Goal: Information Seeking & Learning: Understand process/instructions

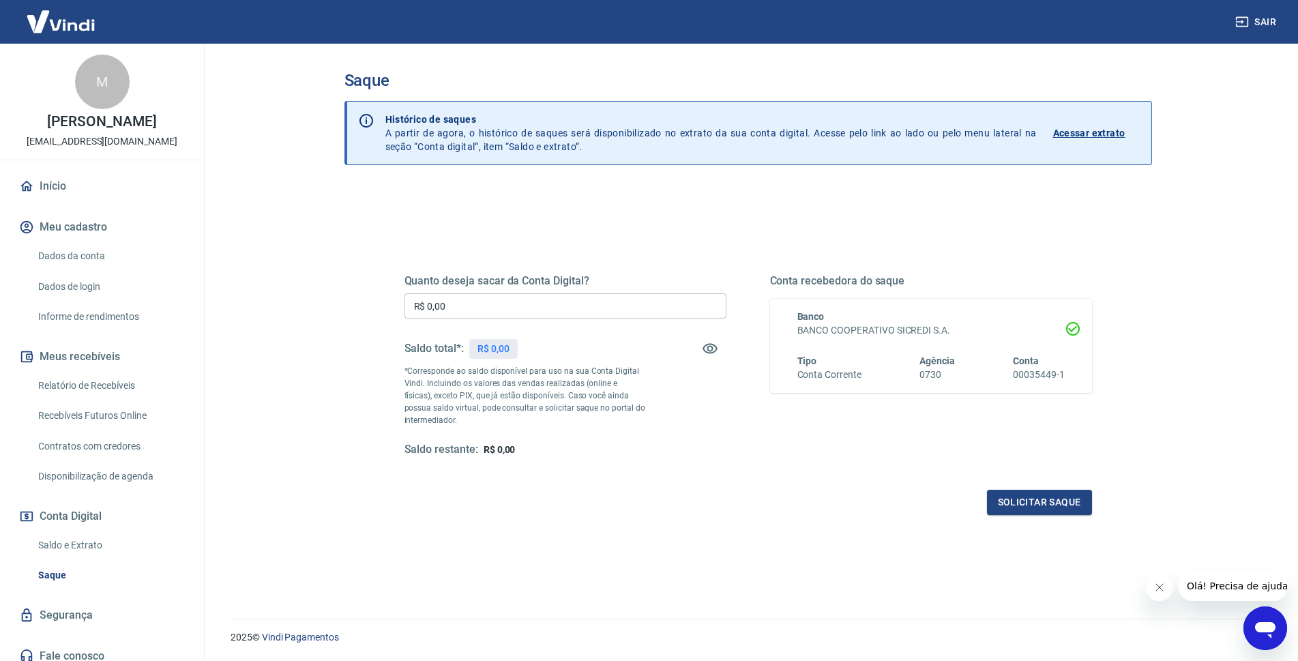
click at [41, 196] on link "Início" at bounding box center [101, 186] width 171 height 30
click at [1252, 620] on div "Abrir janela de mensagens" at bounding box center [1265, 628] width 41 height 41
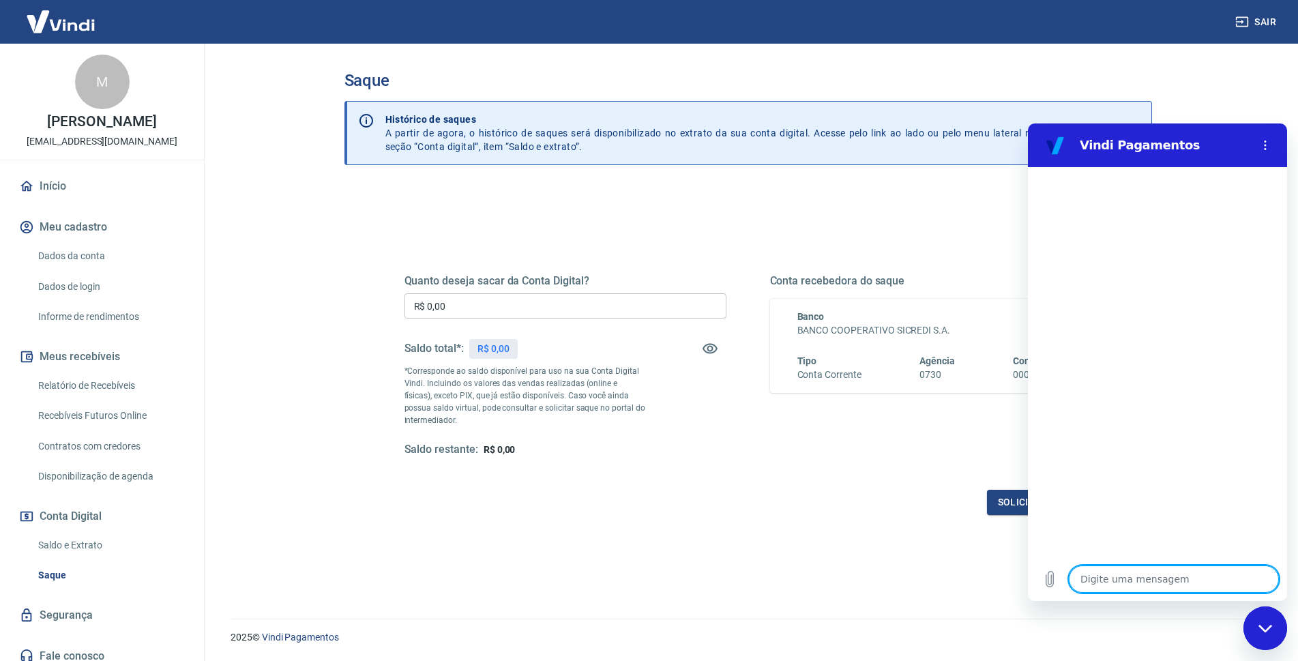
type textarea "o"
type textarea "x"
type textarea "ol"
type textarea "x"
type textarea "ola"
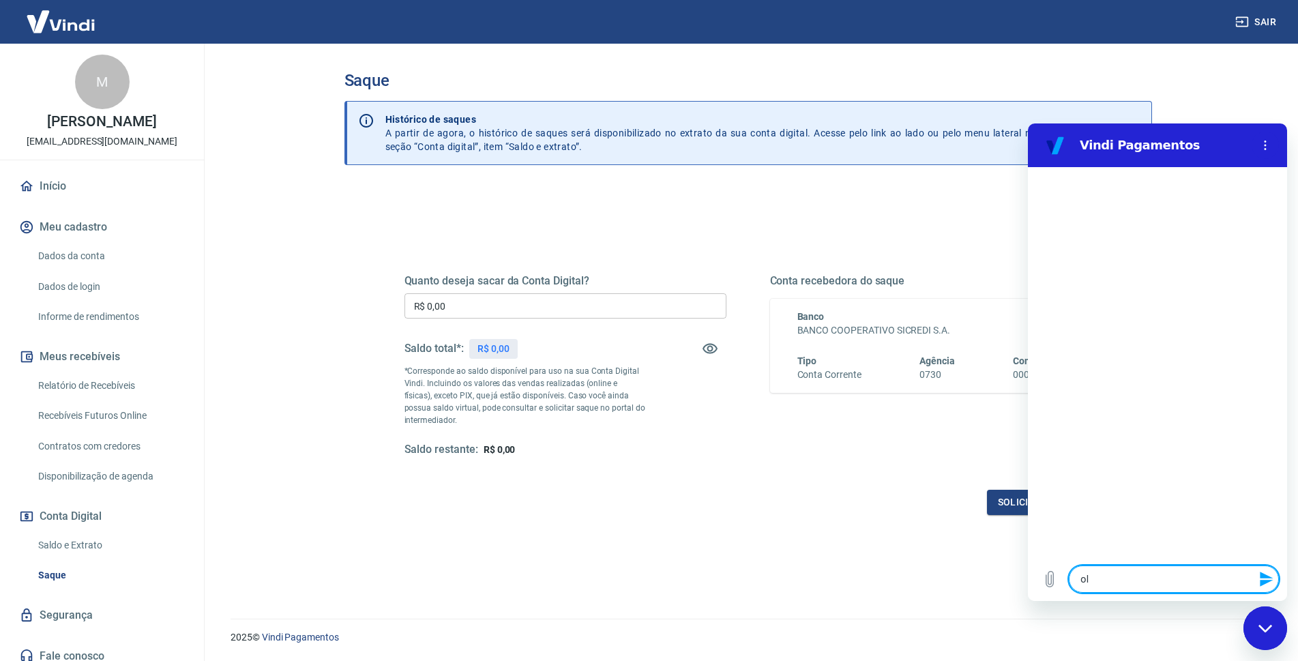
type textarea "x"
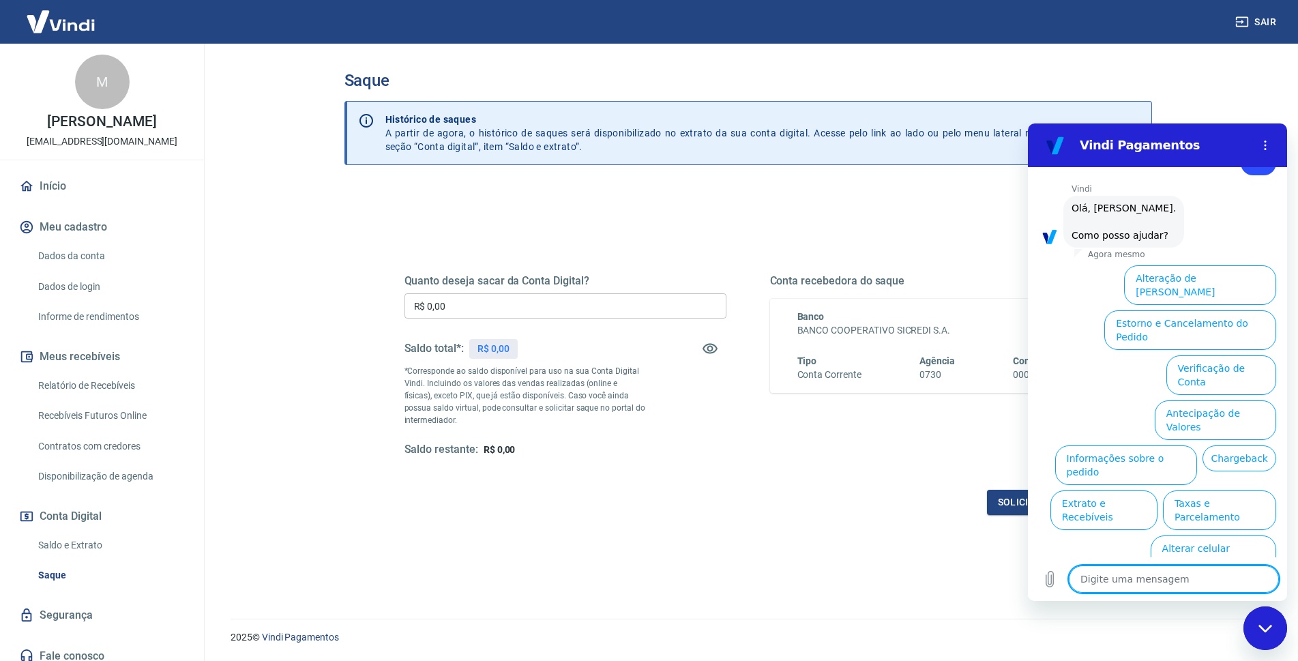
scroll to position [46, 0]
click at [76, 426] on link "Recebíveis Futuros Online" at bounding box center [110, 416] width 155 height 28
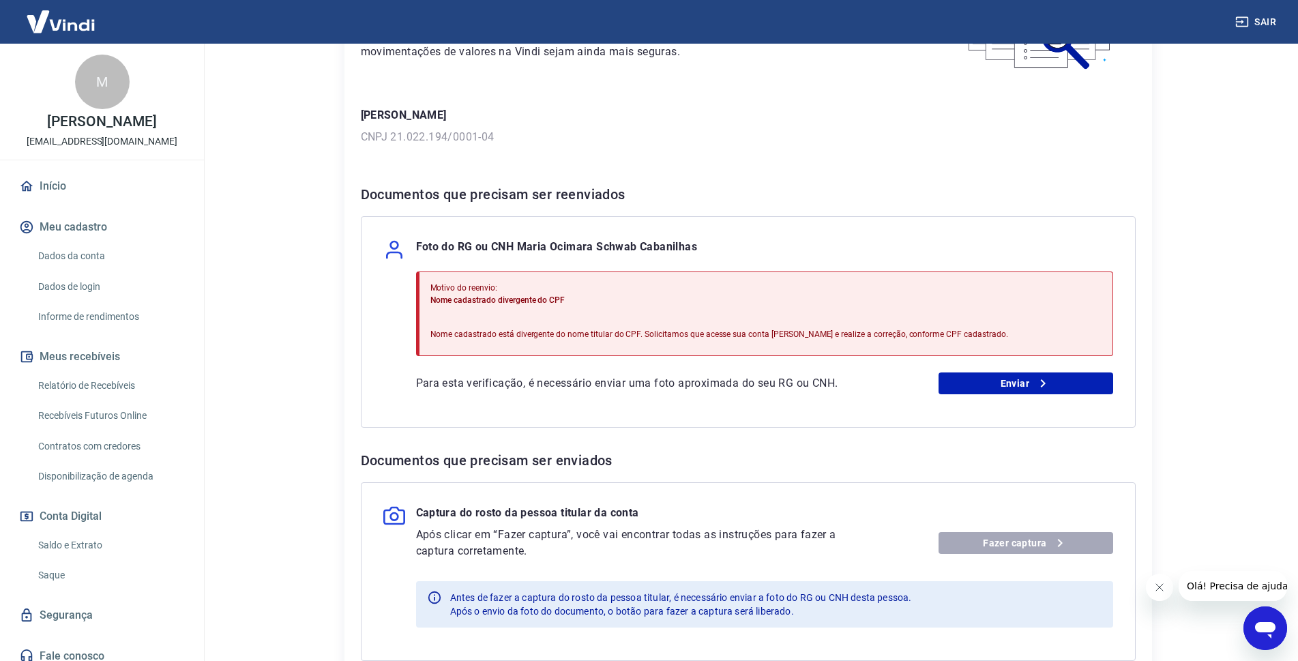
scroll to position [205, 0]
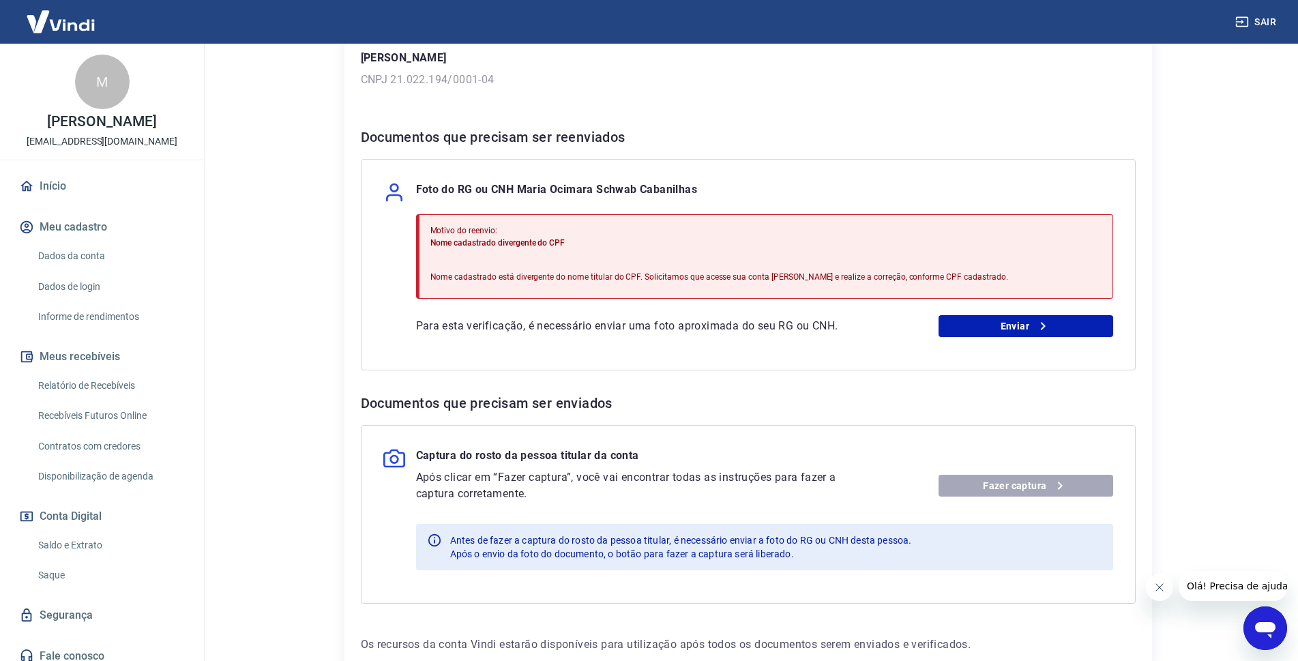
click at [1067, 484] on div "Fazer captura" at bounding box center [1026, 486] width 175 height 22
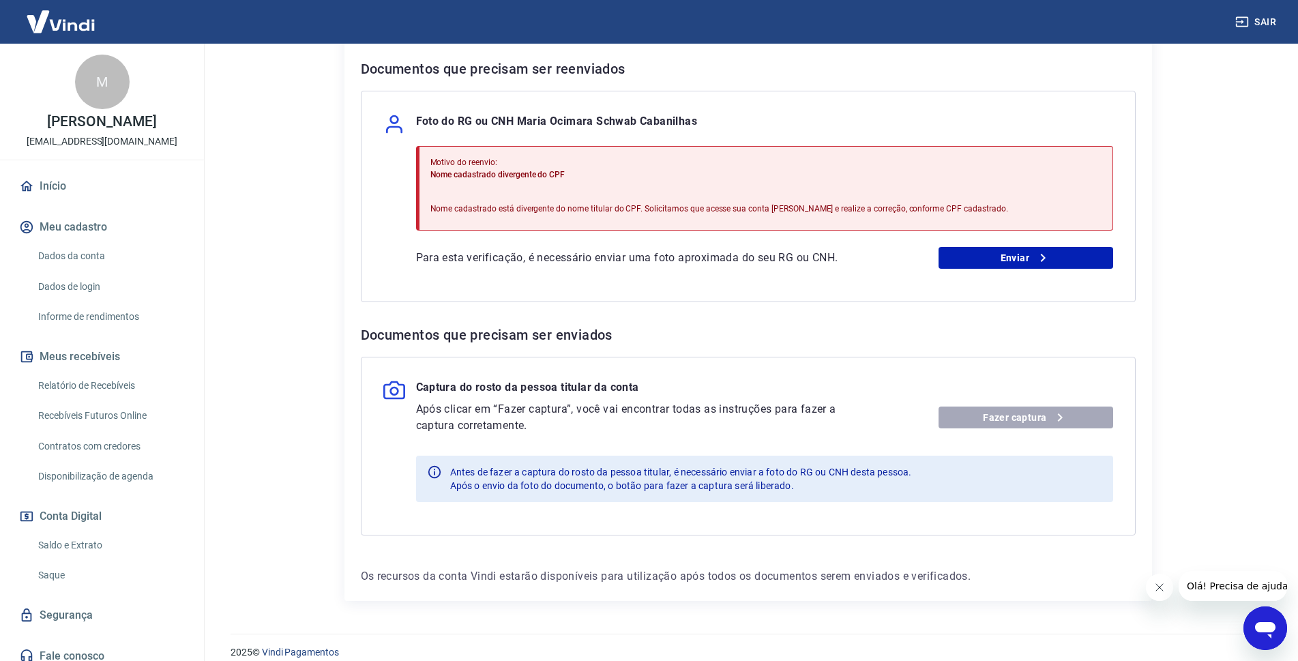
click at [991, 409] on div "Fazer captura" at bounding box center [1026, 418] width 175 height 22
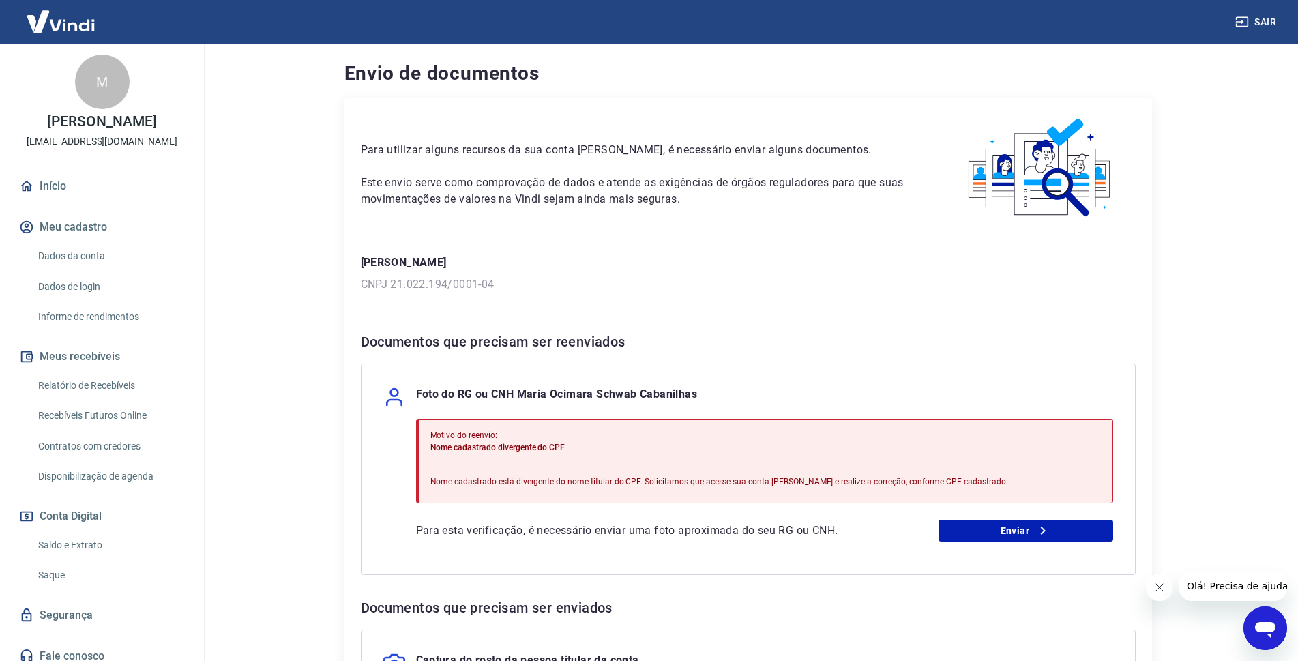
click at [1281, 627] on div "Abrir janela de mensagens" at bounding box center [1265, 628] width 41 height 41
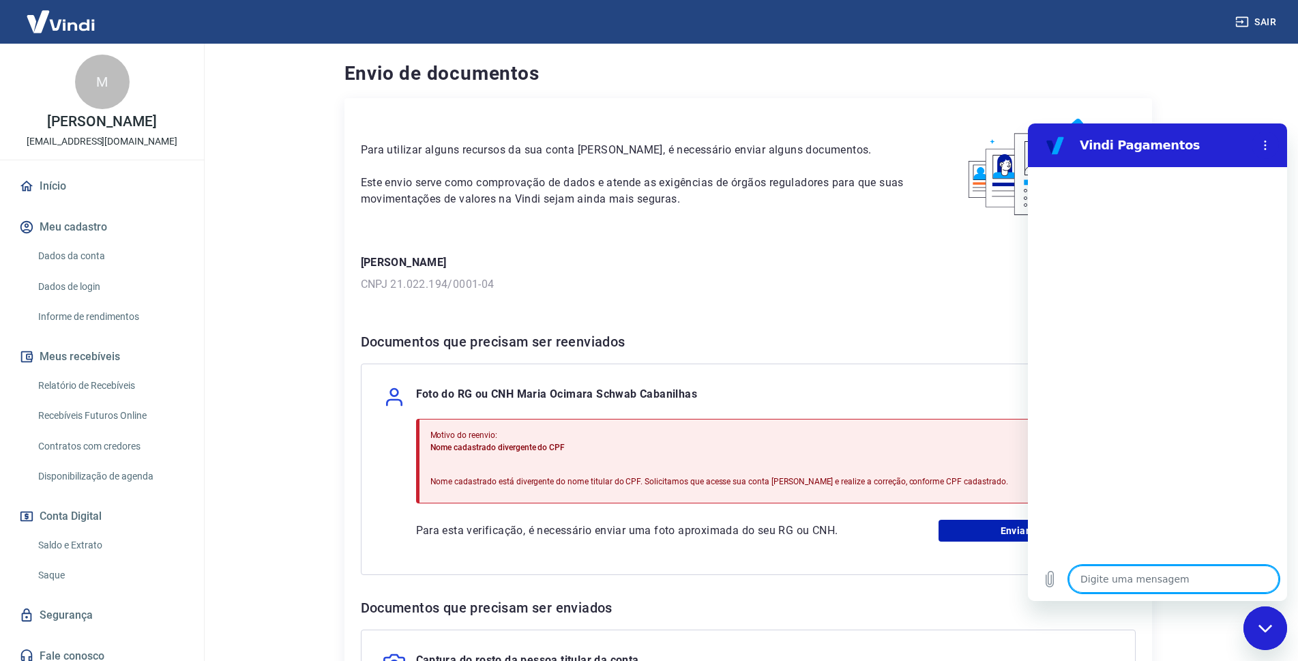
click at [1149, 566] on textarea at bounding box center [1174, 578] width 210 height 27
type textarea "s"
type textarea "x"
type textarea "so"
type textarea "x"
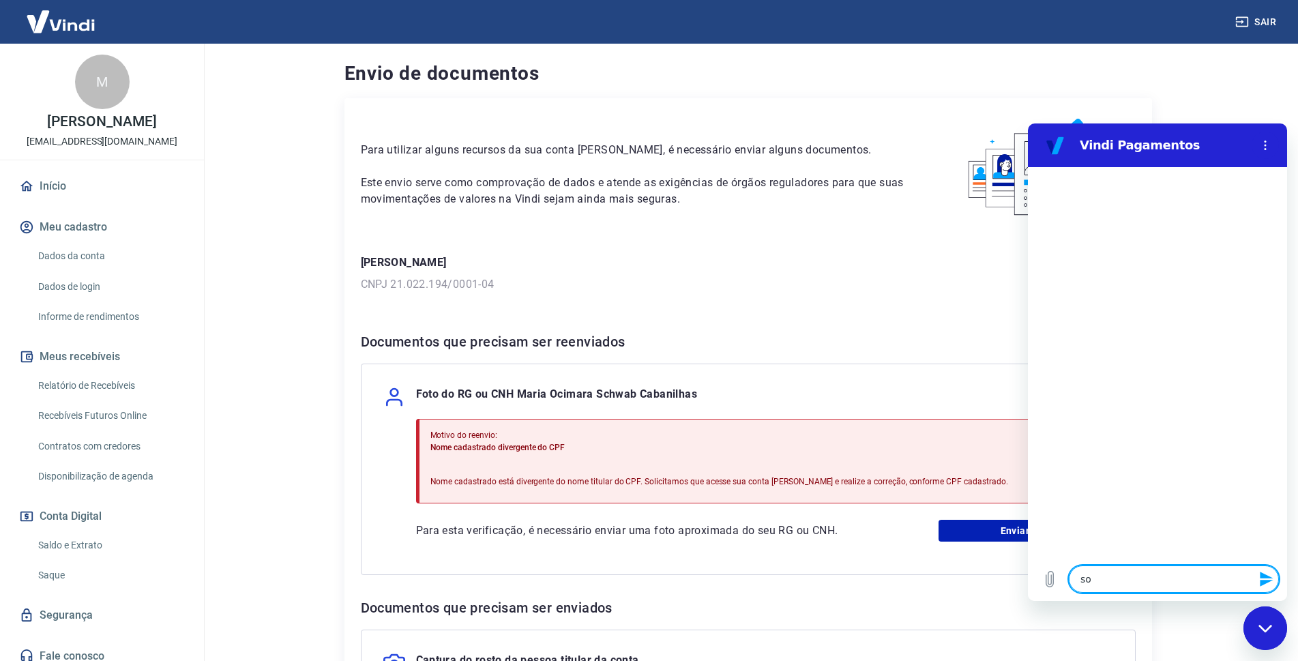
type textarea "sob"
type textarea "x"
type textarea "sobr"
type textarea "x"
type textarea "sobre"
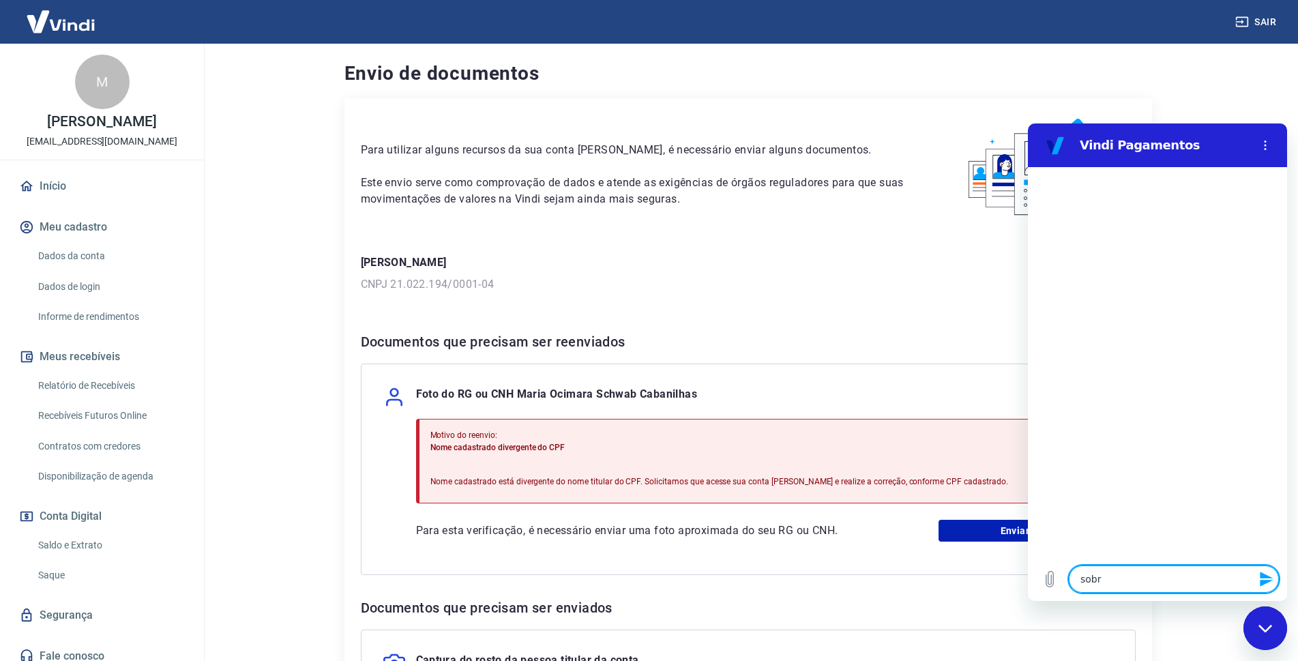
type textarea "x"
type textarea "sobre"
type textarea "x"
type textarea "sobre p"
type textarea "x"
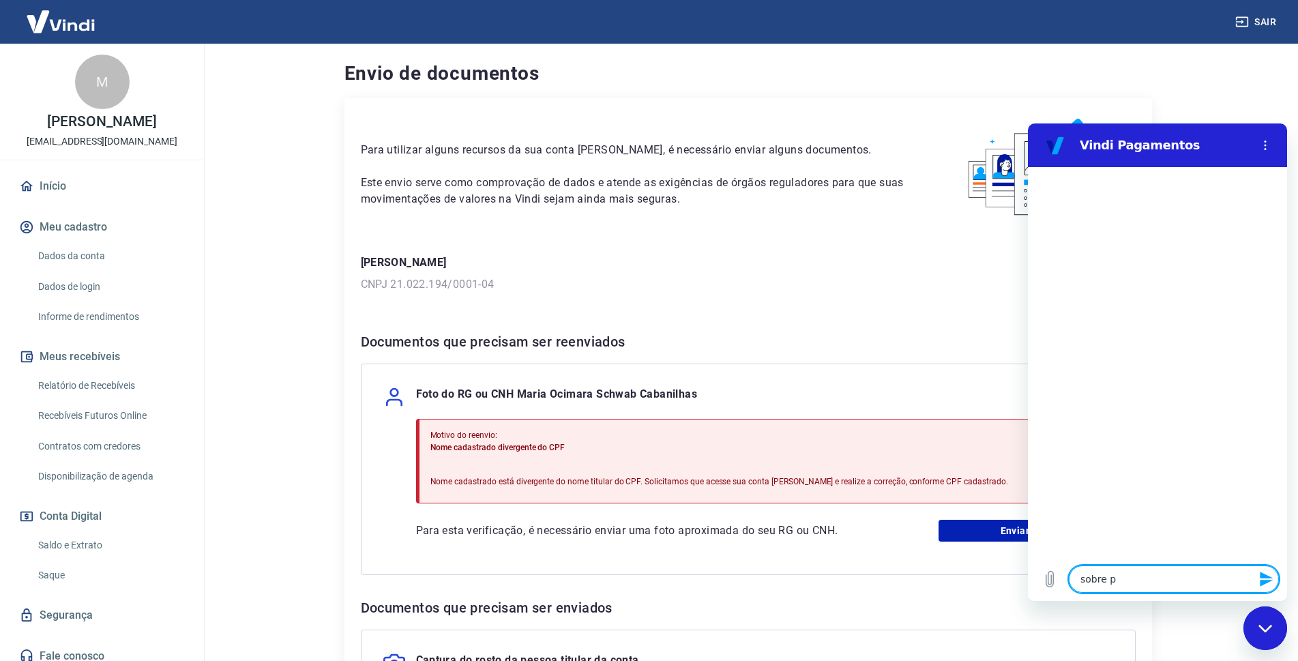
type textarea "sobre pa"
type textarea "x"
type textarea "sobre pag"
type textarea "x"
type textarea "sobre paga"
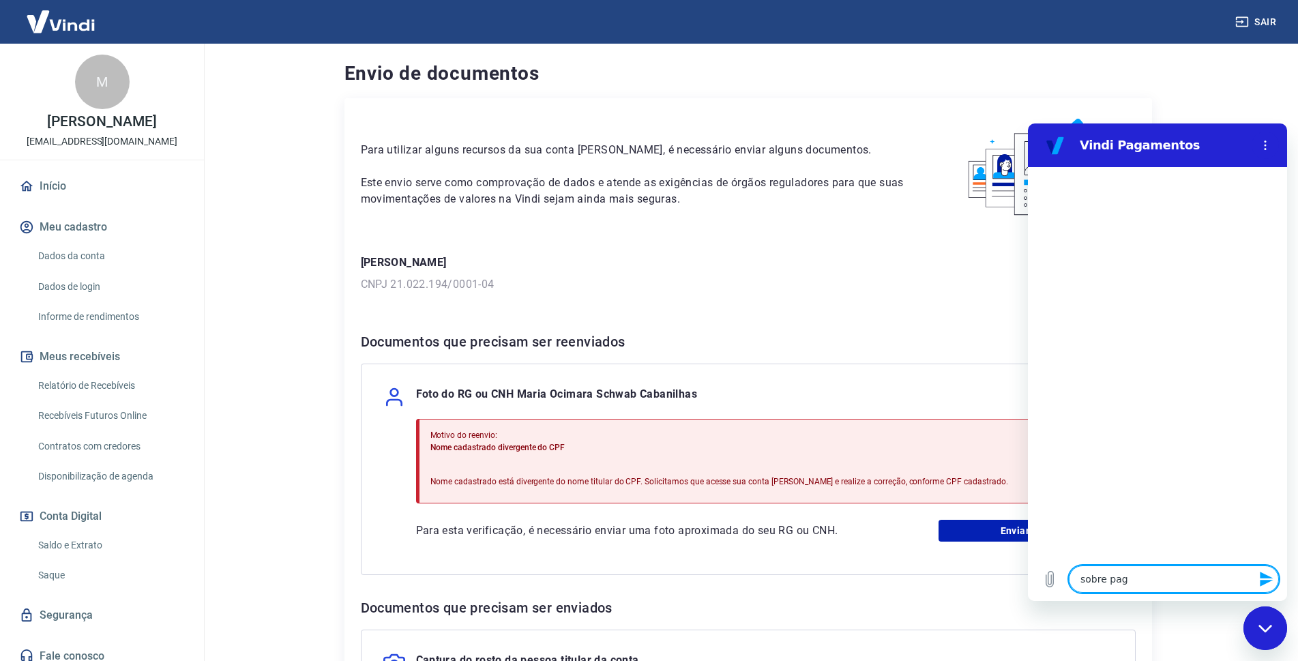
type textarea "x"
type textarea "sobre pagam"
type textarea "x"
type textarea "sobre pagame"
type textarea "x"
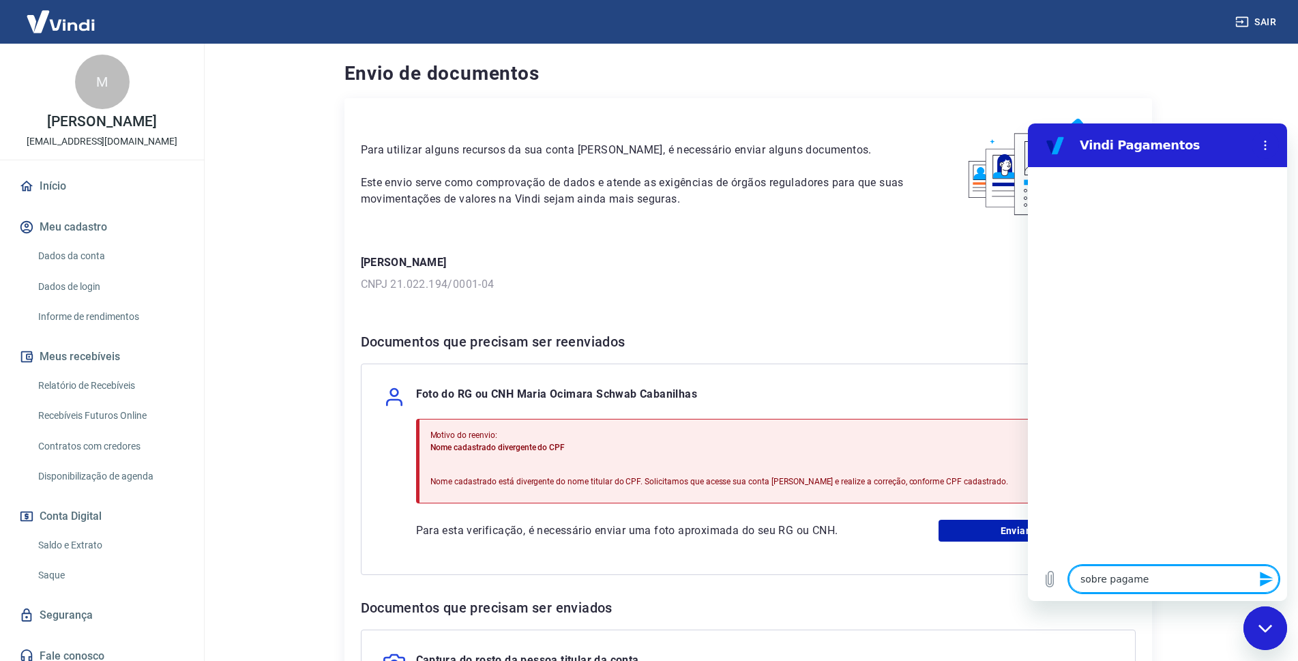
type textarea "sobre pagamen"
type textarea "x"
type textarea "sobre pagament"
type textarea "x"
type textarea "sobre pagamento"
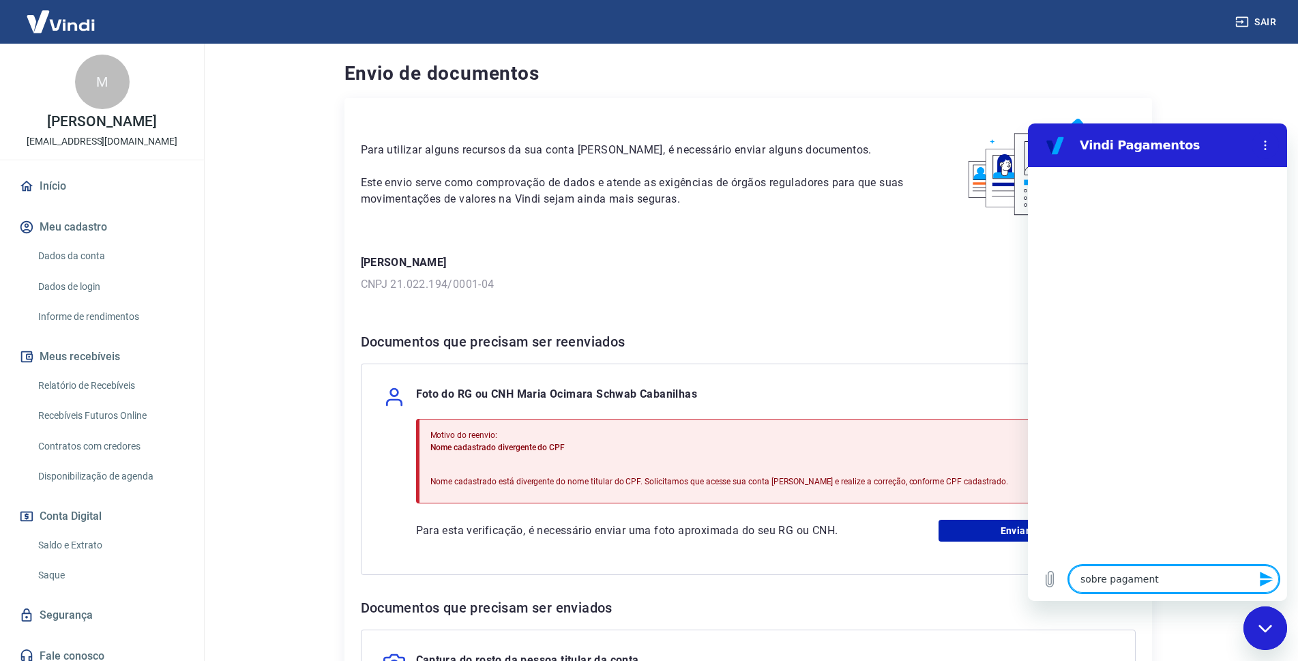
type textarea "x"
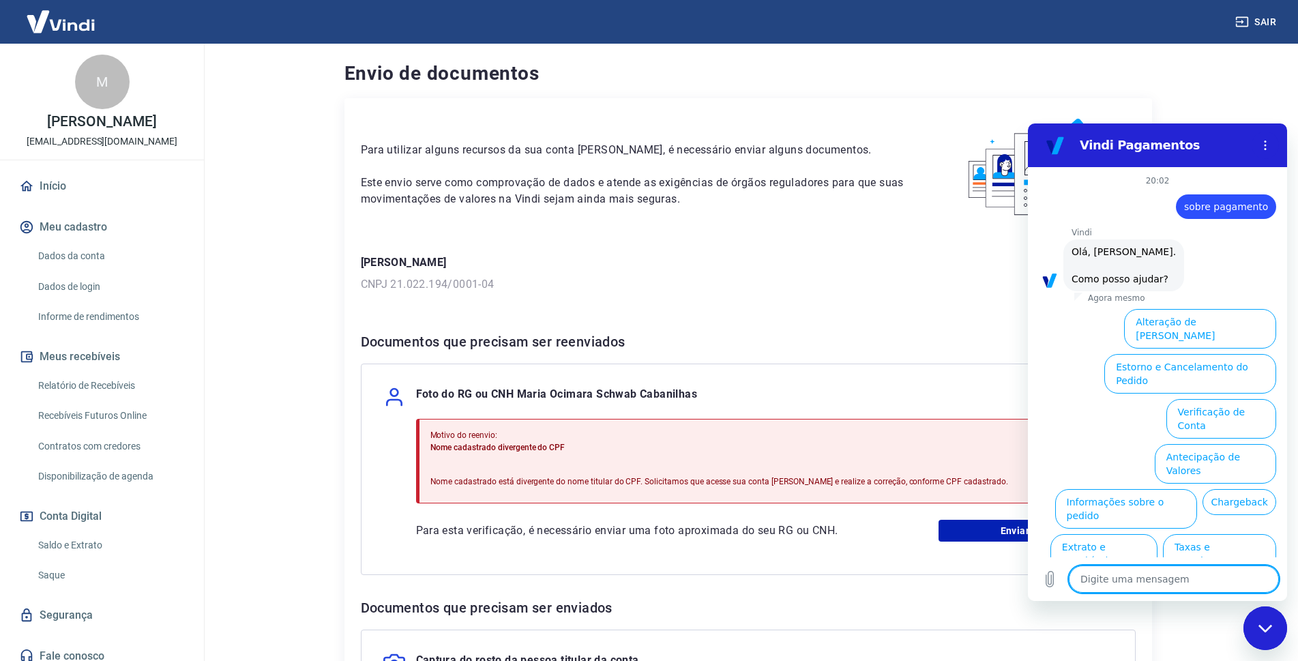
scroll to position [46, 0]
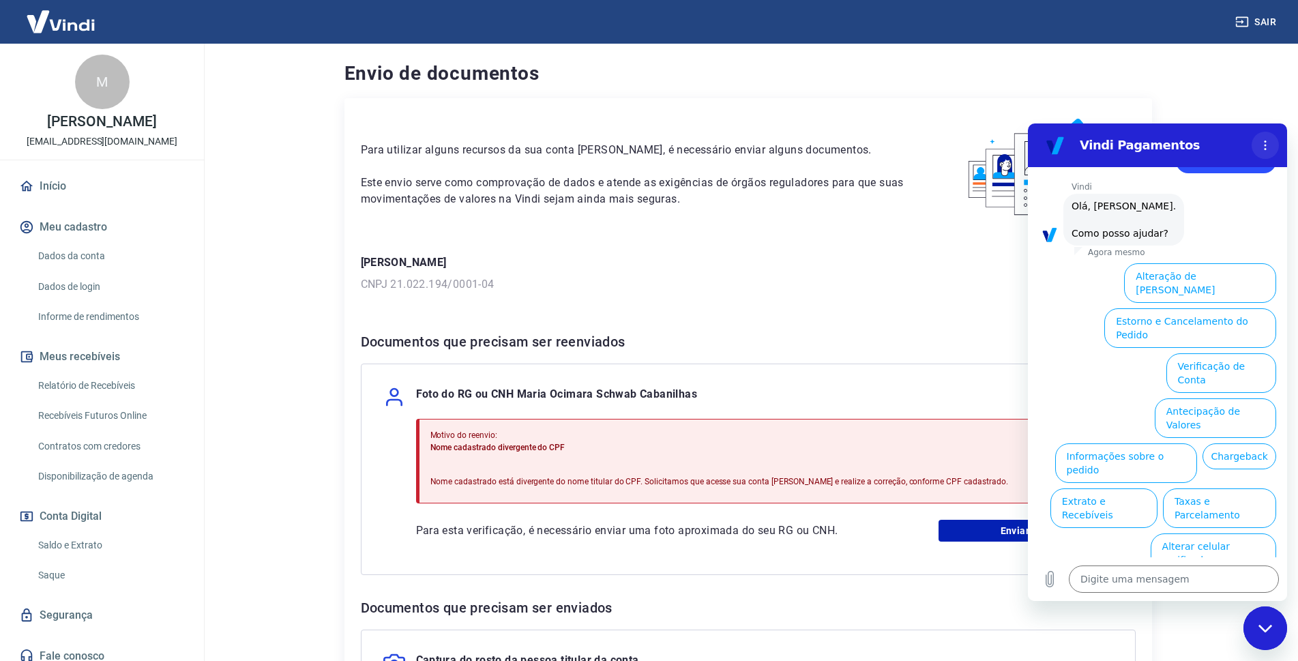
click at [1263, 147] on icon "Menu de opções" at bounding box center [1265, 145] width 11 height 11
click at [1261, 147] on icon "Menu de opções" at bounding box center [1265, 145] width 11 height 11
click at [893, 328] on div "Para utilizar alguns recursos da sua conta Vindi, é necessário enviar alguns do…" at bounding box center [748, 486] width 808 height 776
drag, startPoint x: 738, startPoint y: 291, endPoint x: 749, endPoint y: 283, distance: 13.2
click at [739, 291] on p "CNPJ 21.022.194/0001-04" at bounding box center [748, 284] width 775 height 16
